Goal: Task Accomplishment & Management: Manage account settings

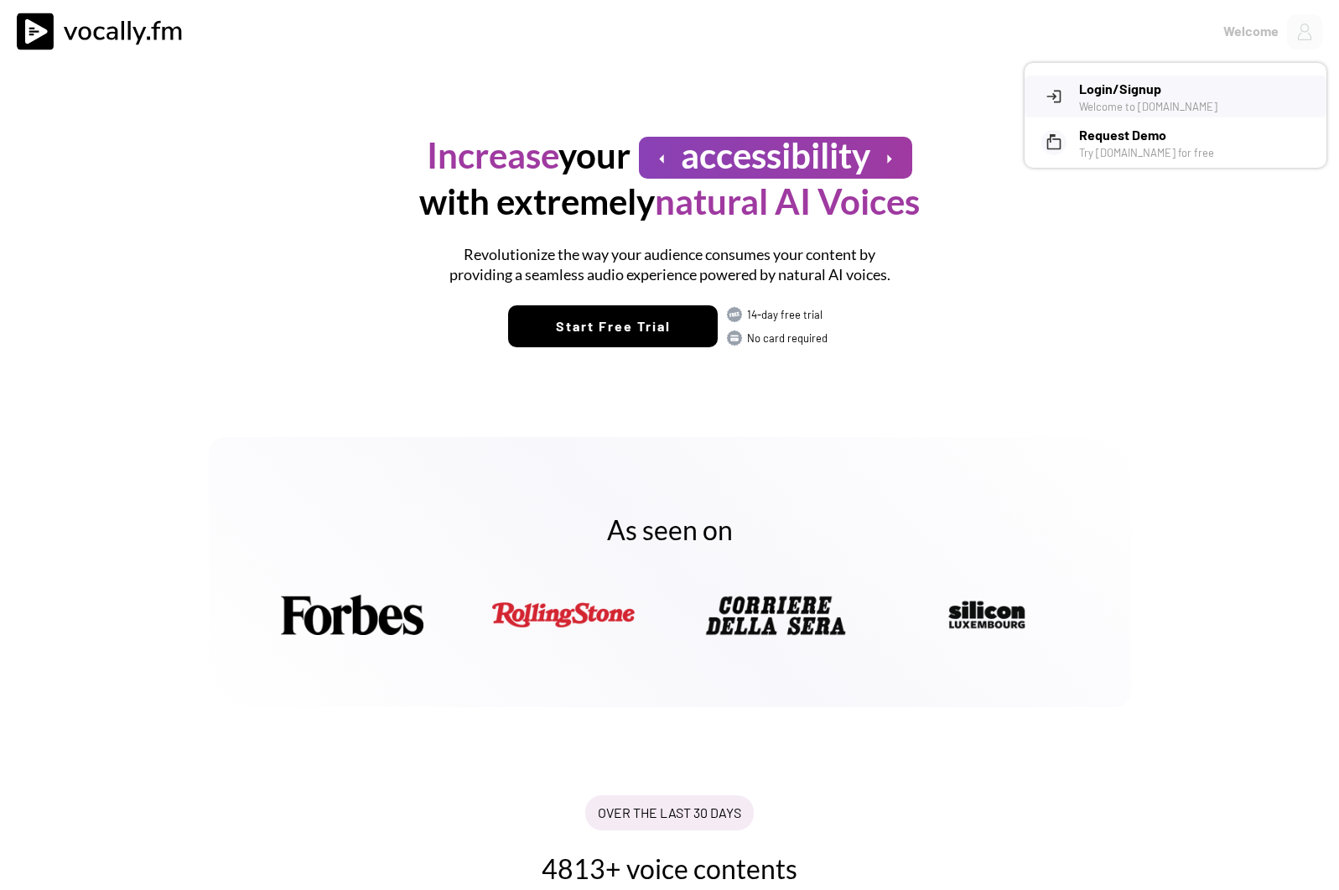
click at [1086, 81] on h3 "Login/Signup" at bounding box center [1196, 89] width 235 height 20
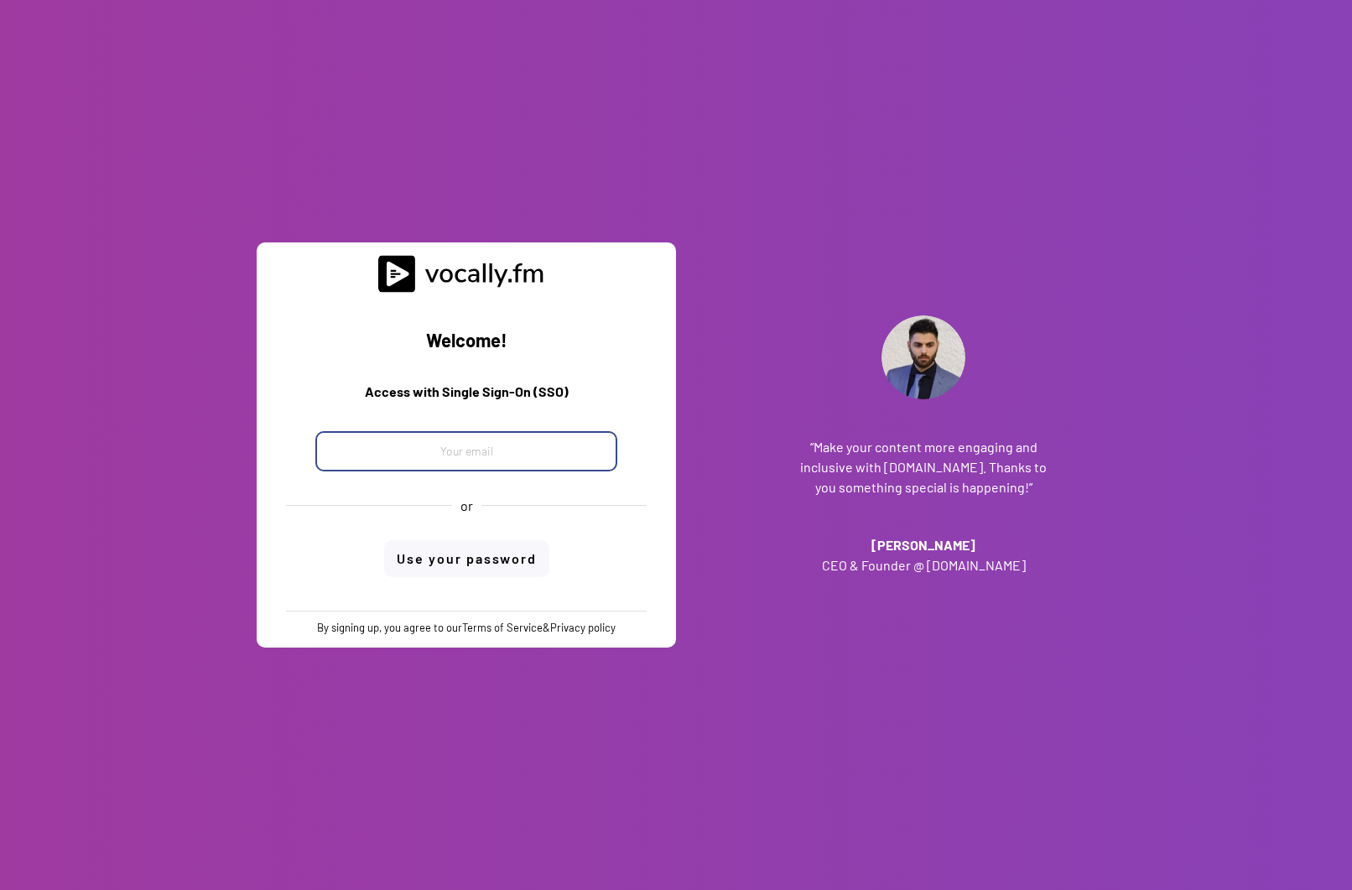
click at [453, 451] on input "email" at bounding box center [466, 451] width 302 height 40
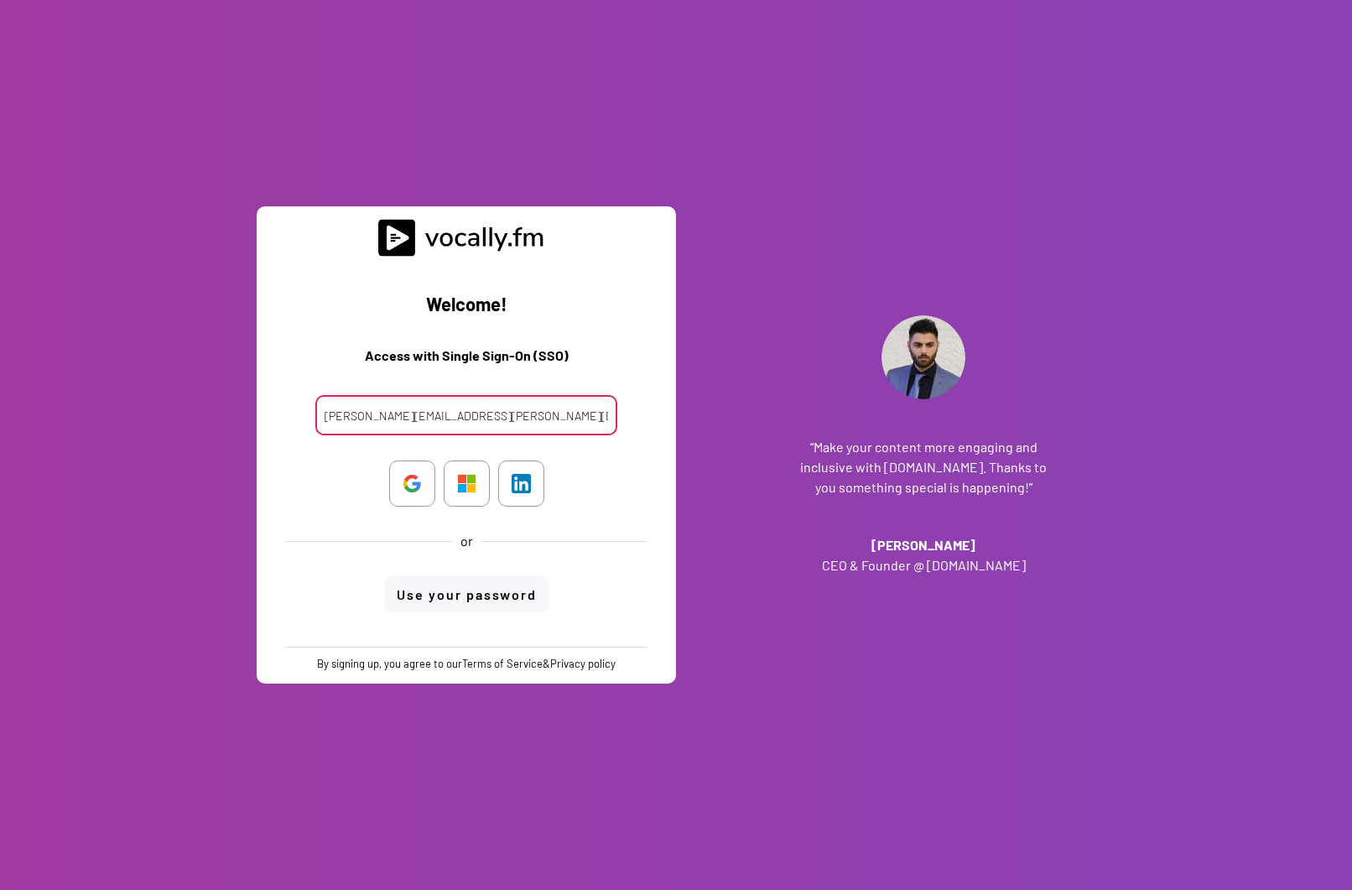
type input "clara.ferrante@external.eni.com"
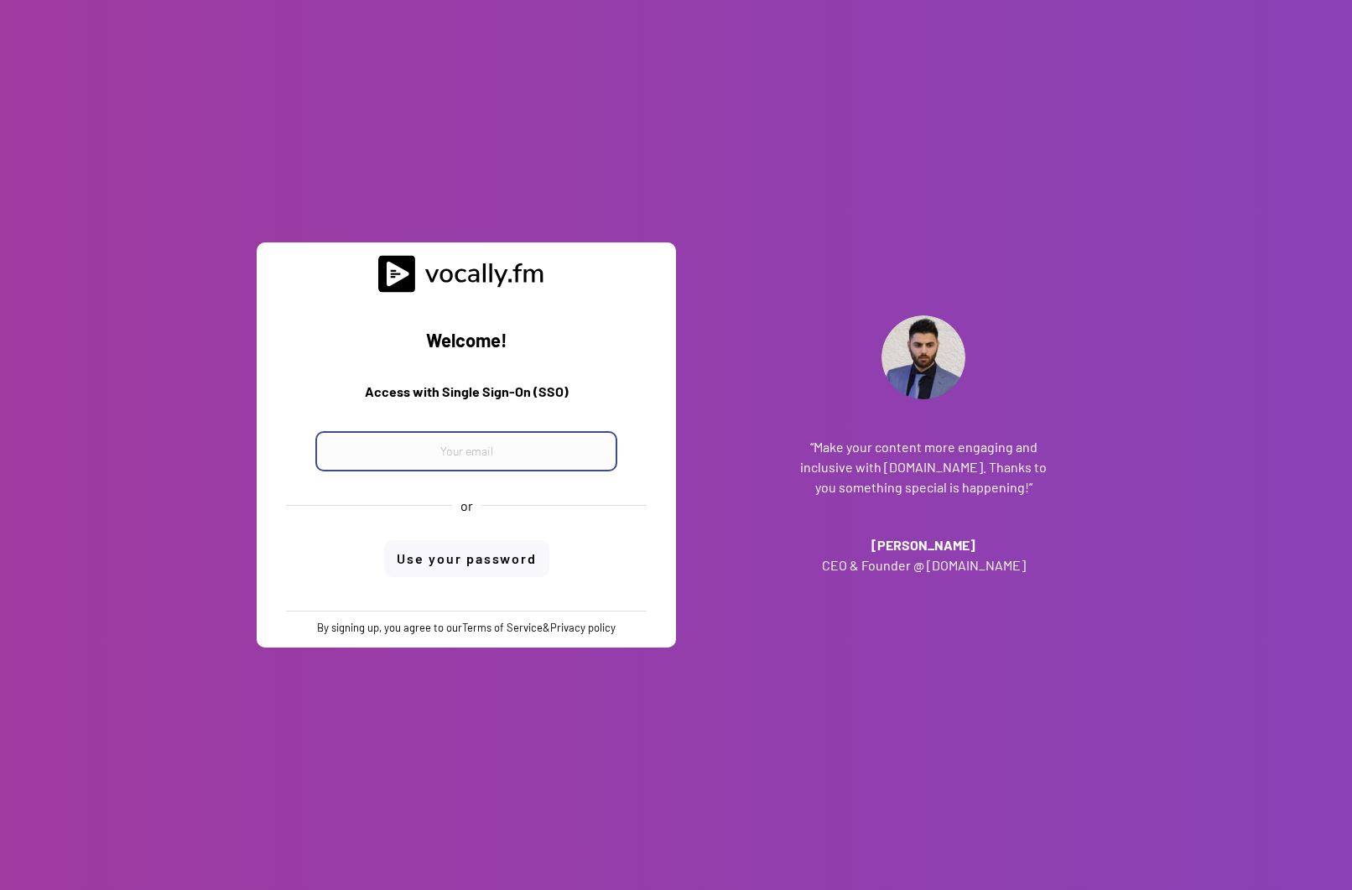
click at [447, 454] on input "email" at bounding box center [466, 451] width 302 height 40
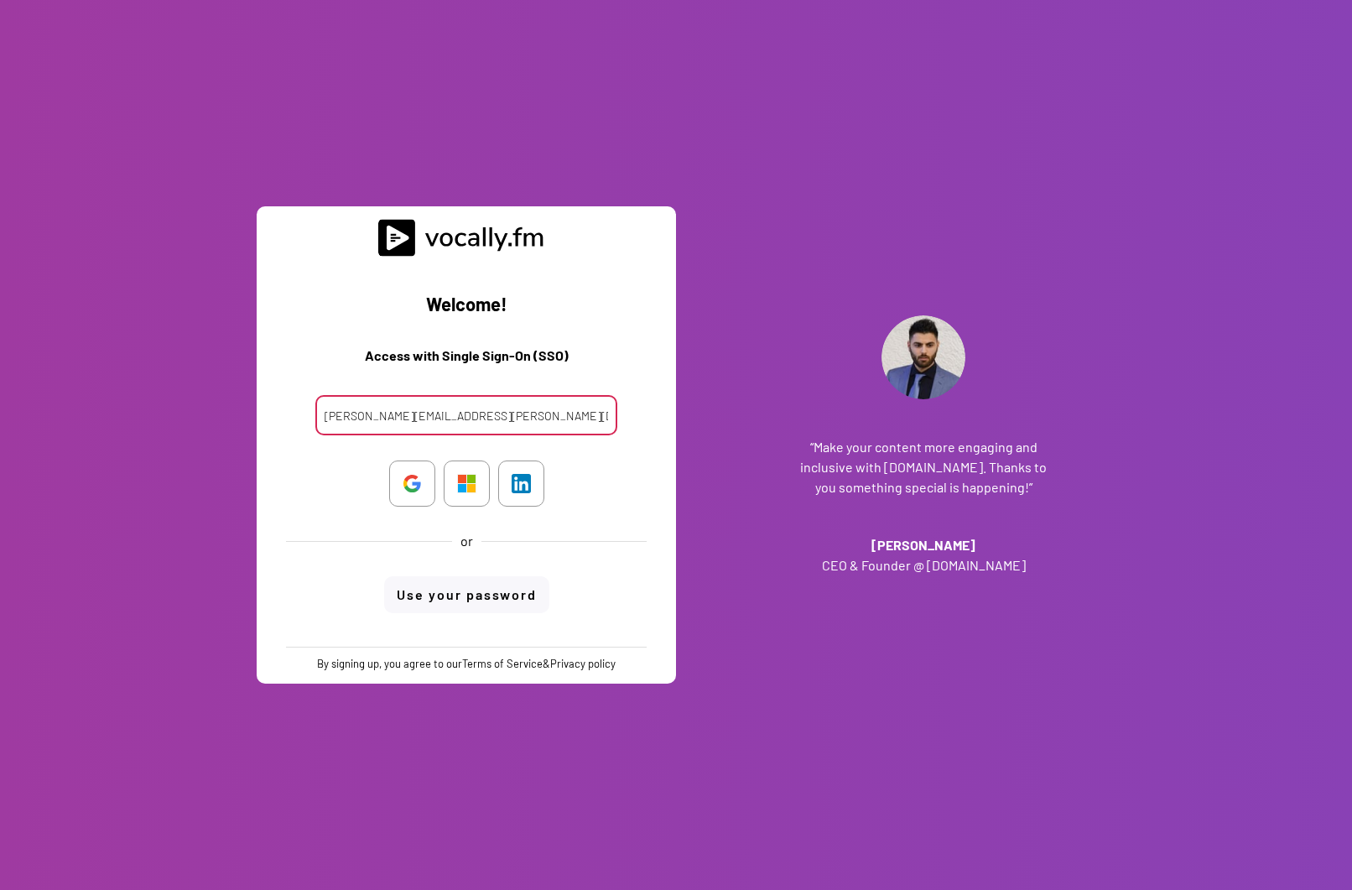
type input "clara.ferrante@external.eni.com"
